Goal: Navigation & Orientation: Understand site structure

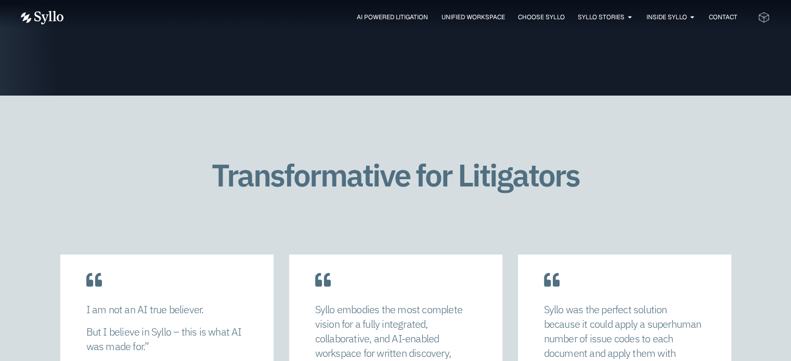
scroll to position [2289, 0]
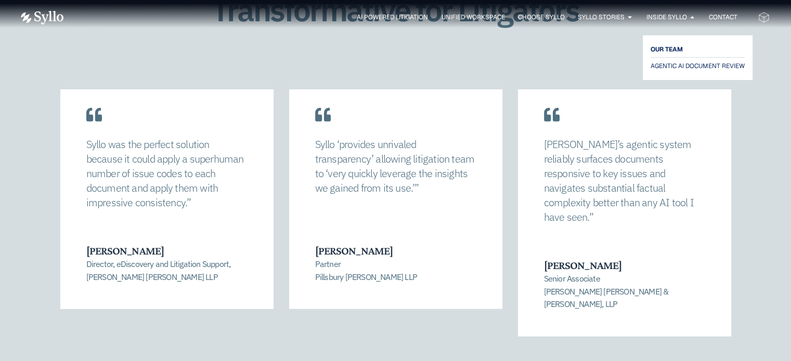
click at [668, 51] on span "OUR TEAM" at bounding box center [667, 49] width 32 height 12
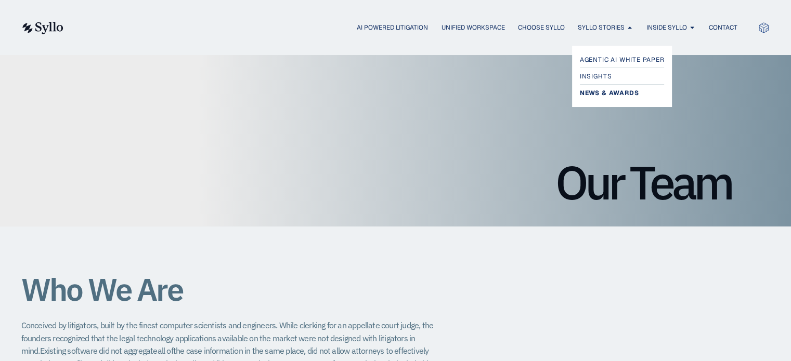
click at [595, 92] on span "News & Awards" at bounding box center [609, 93] width 59 height 12
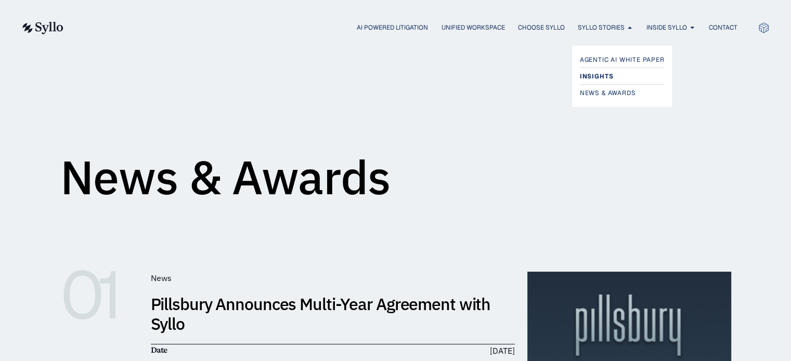
click at [597, 75] on span "Insights" at bounding box center [596, 76] width 33 height 12
